Goal: Task Accomplishment & Management: Manage account settings

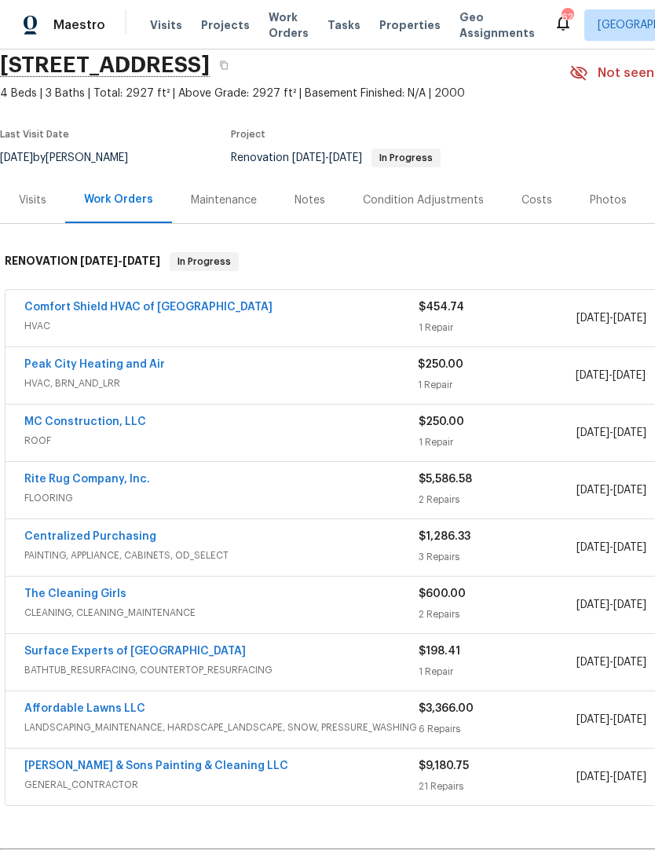
scroll to position [64, 0]
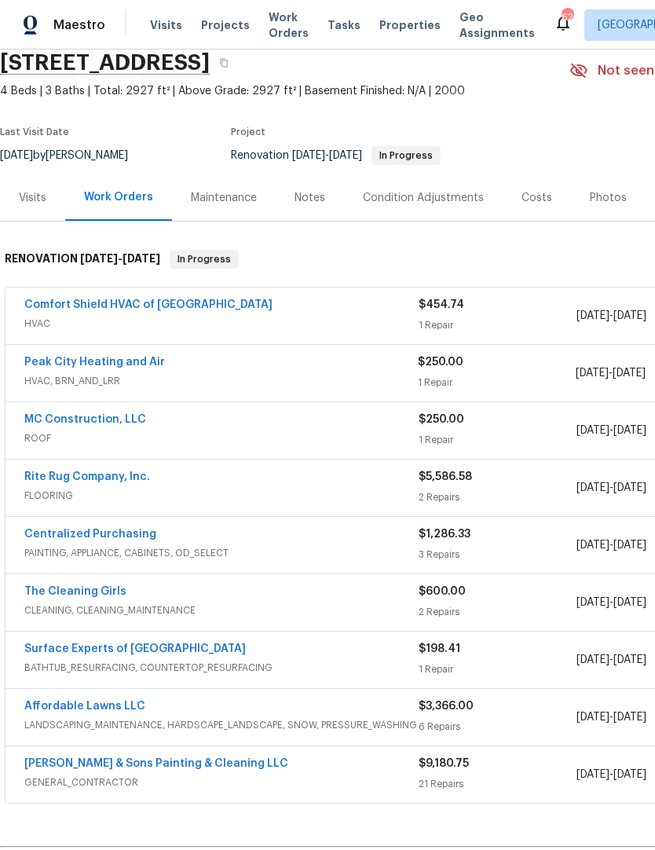
click at [137, 474] on link "Rite Rug Company, Inc." at bounding box center [87, 476] width 126 height 11
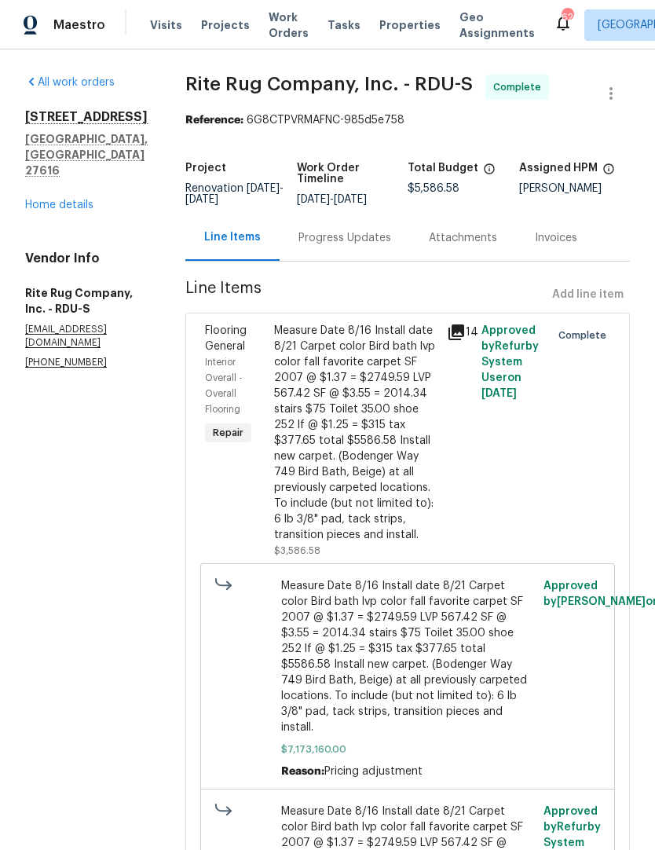
click at [342, 246] on div "Progress Updates" at bounding box center [344, 238] width 93 height 16
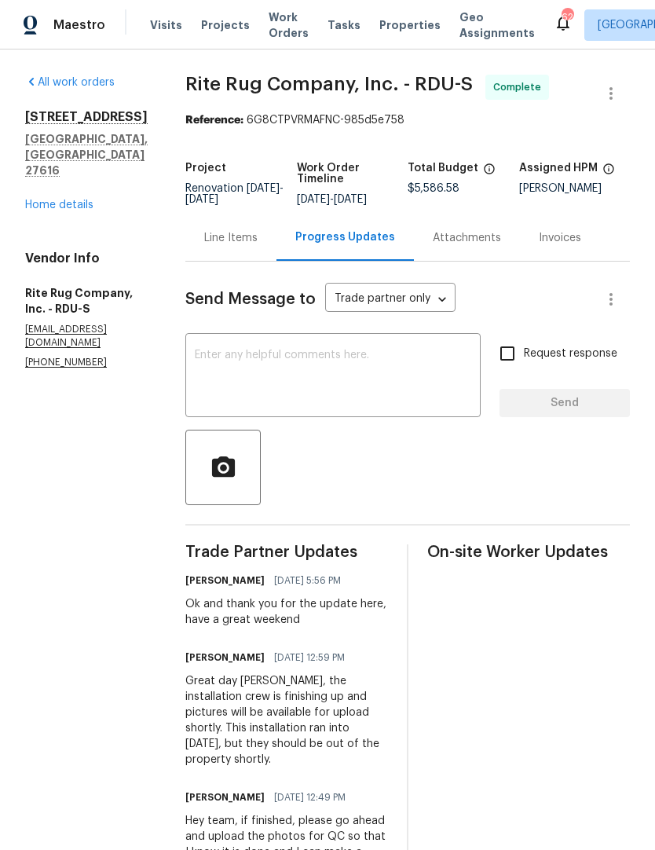
click at [55, 199] on link "Home details" at bounding box center [59, 204] width 68 height 11
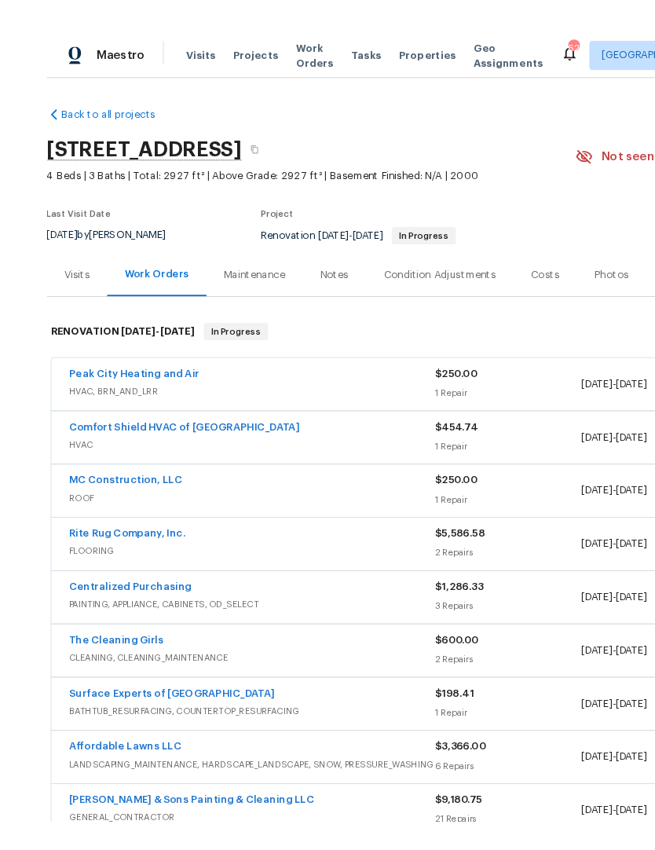
scroll to position [3, 0]
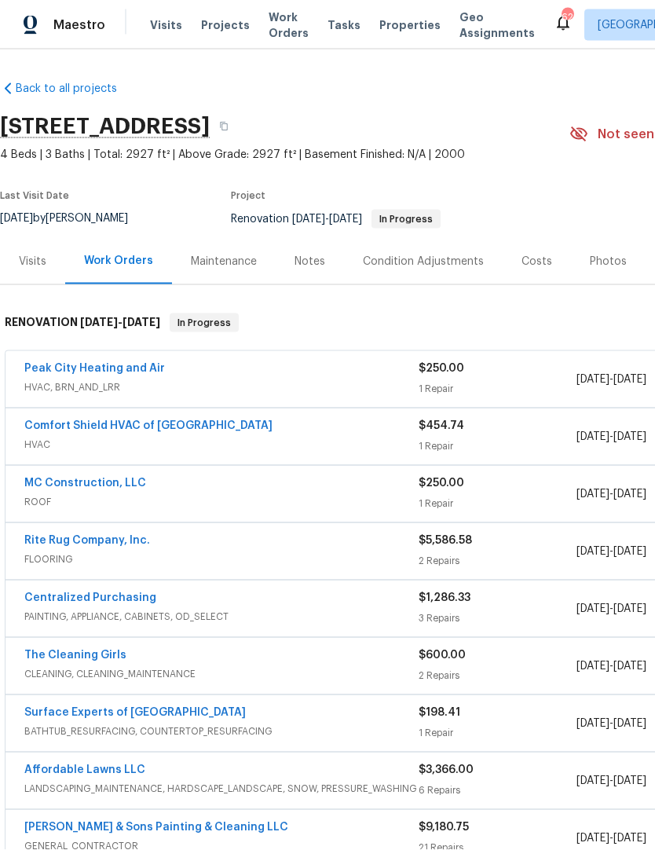
click at [317, 243] on div "Notes" at bounding box center [310, 261] width 68 height 46
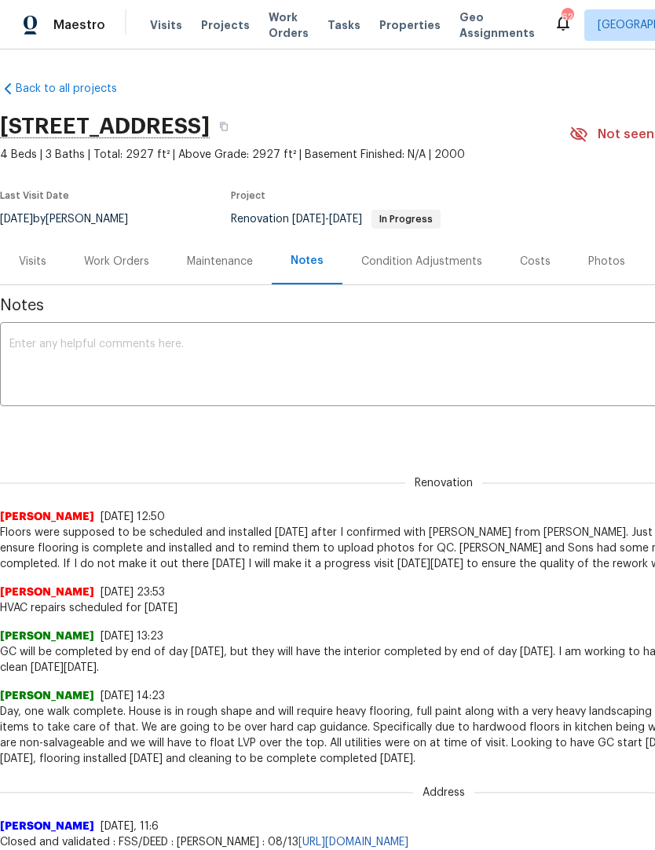
click at [340, 393] on textarea at bounding box center [443, 365] width 869 height 55
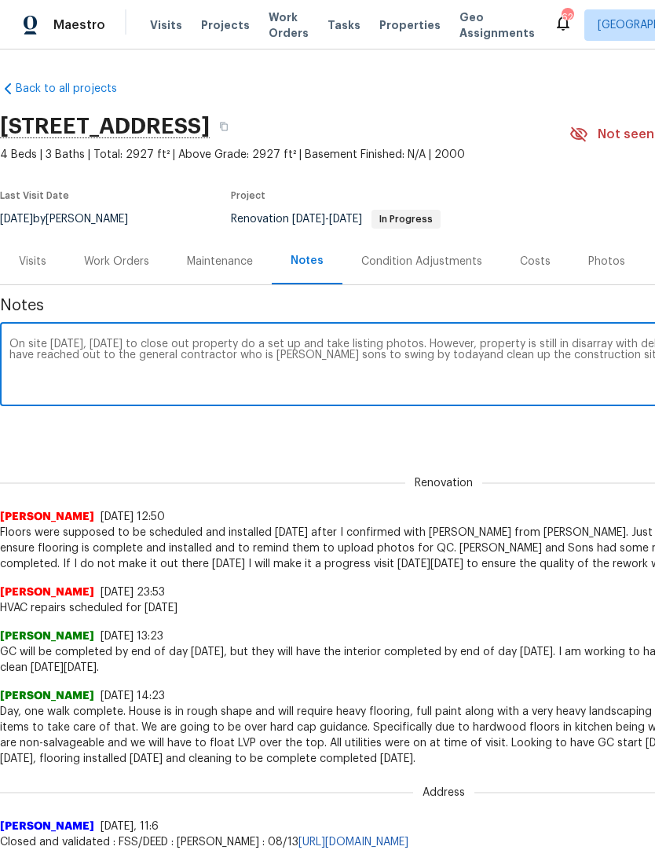
scroll to position [0, 232]
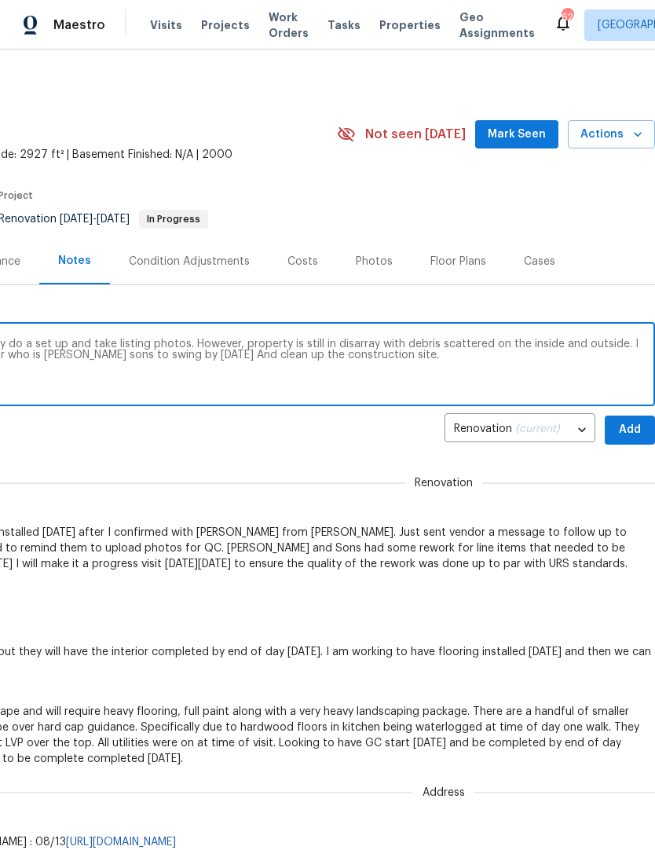
click at [406, 350] on textarea "On site [DATE], [DATE] to close out property do a set up and take listing photo…" at bounding box center [211, 365] width 869 height 55
click at [555, 390] on textarea "On site [DATE], [DATE] to close out property do a set up and take listing photo…" at bounding box center [211, 365] width 869 height 55
type textarea "On site [DATE], [DATE] to close out property do a set up and take listing photo…"
click at [639, 427] on span "Add" at bounding box center [629, 430] width 25 height 20
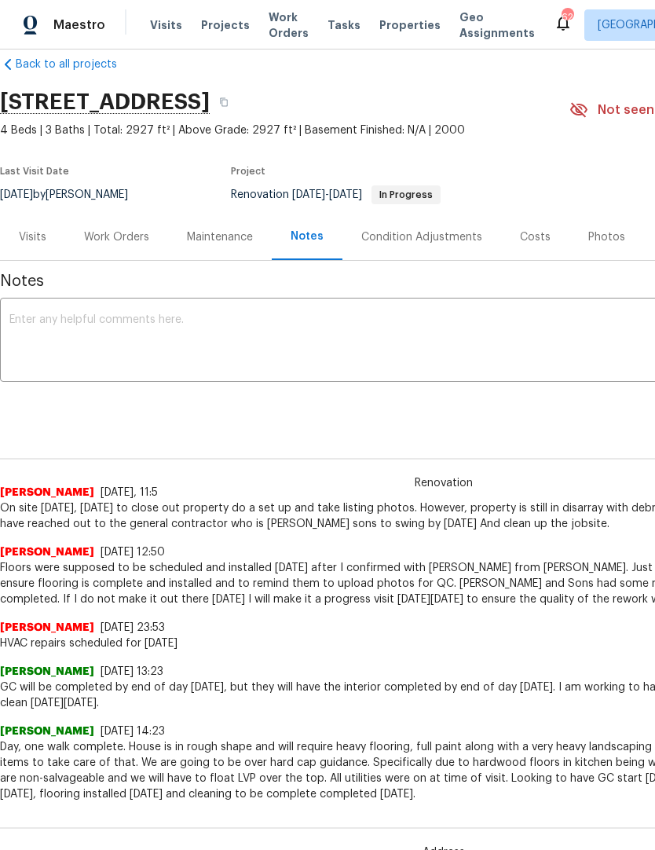
scroll to position [24, 0]
click at [569, 350] on textarea at bounding box center [443, 342] width 869 height 55
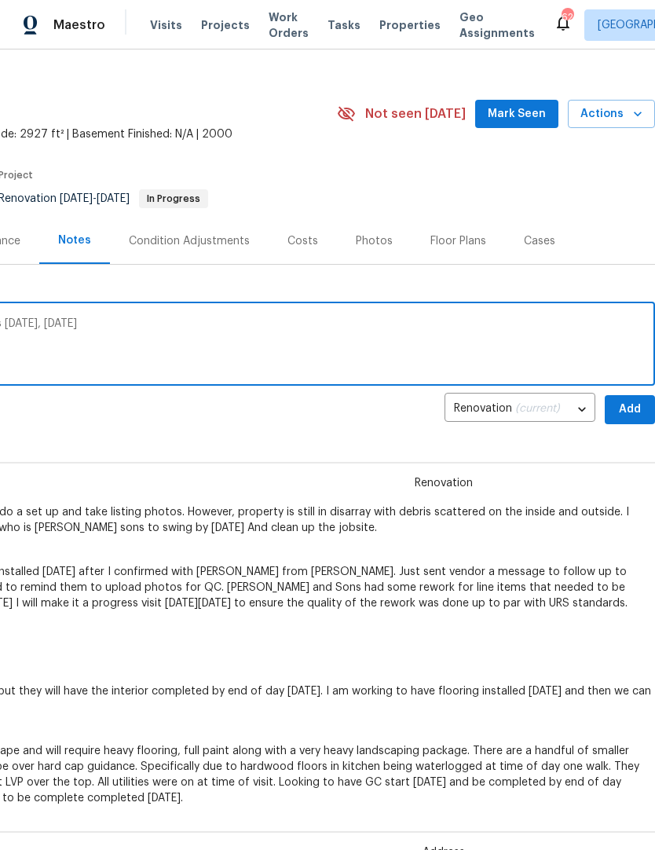
scroll to position [20, 232]
type textarea "Will complete the set up and listing photos [DATE], [DATE]"
click at [621, 409] on span "Add" at bounding box center [629, 410] width 25 height 20
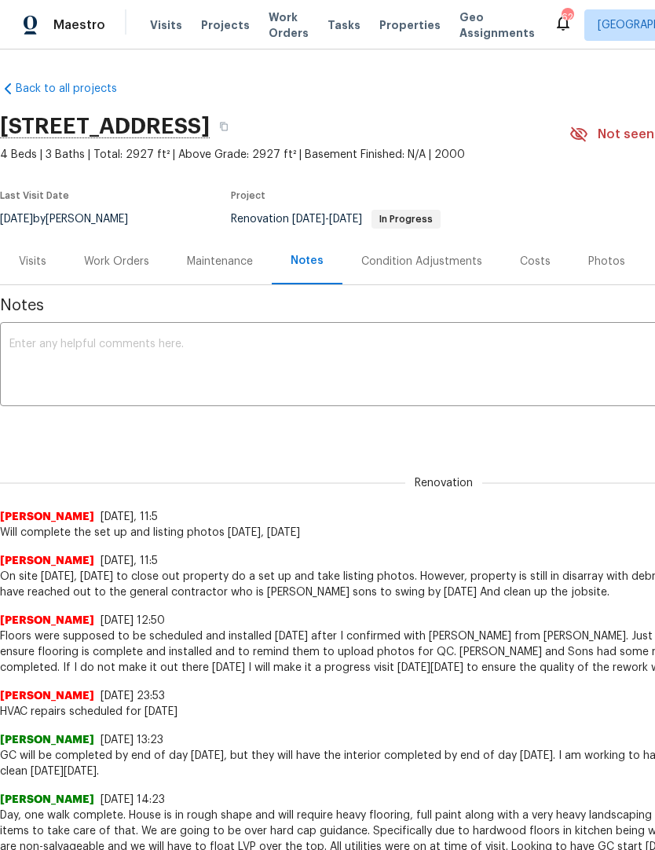
scroll to position [0, 0]
click at [42, 90] on link "Back to all projects" at bounding box center [75, 89] width 151 height 16
click at [115, 254] on div "Work Orders" at bounding box center [116, 262] width 65 height 16
